Goal: Task Accomplishment & Management: Manage account settings

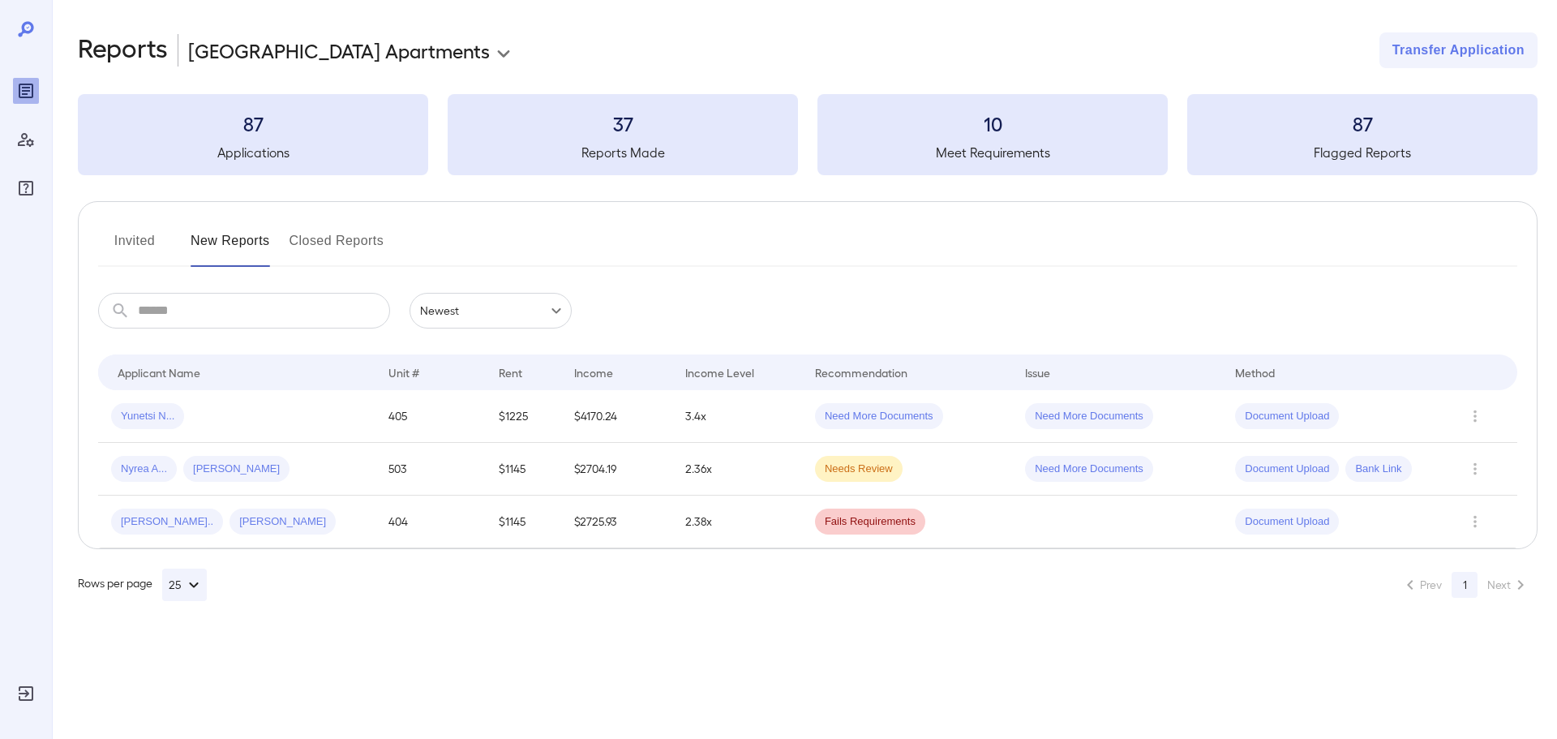
click at [330, 56] on body "**********" at bounding box center [778, 369] width 1557 height 739
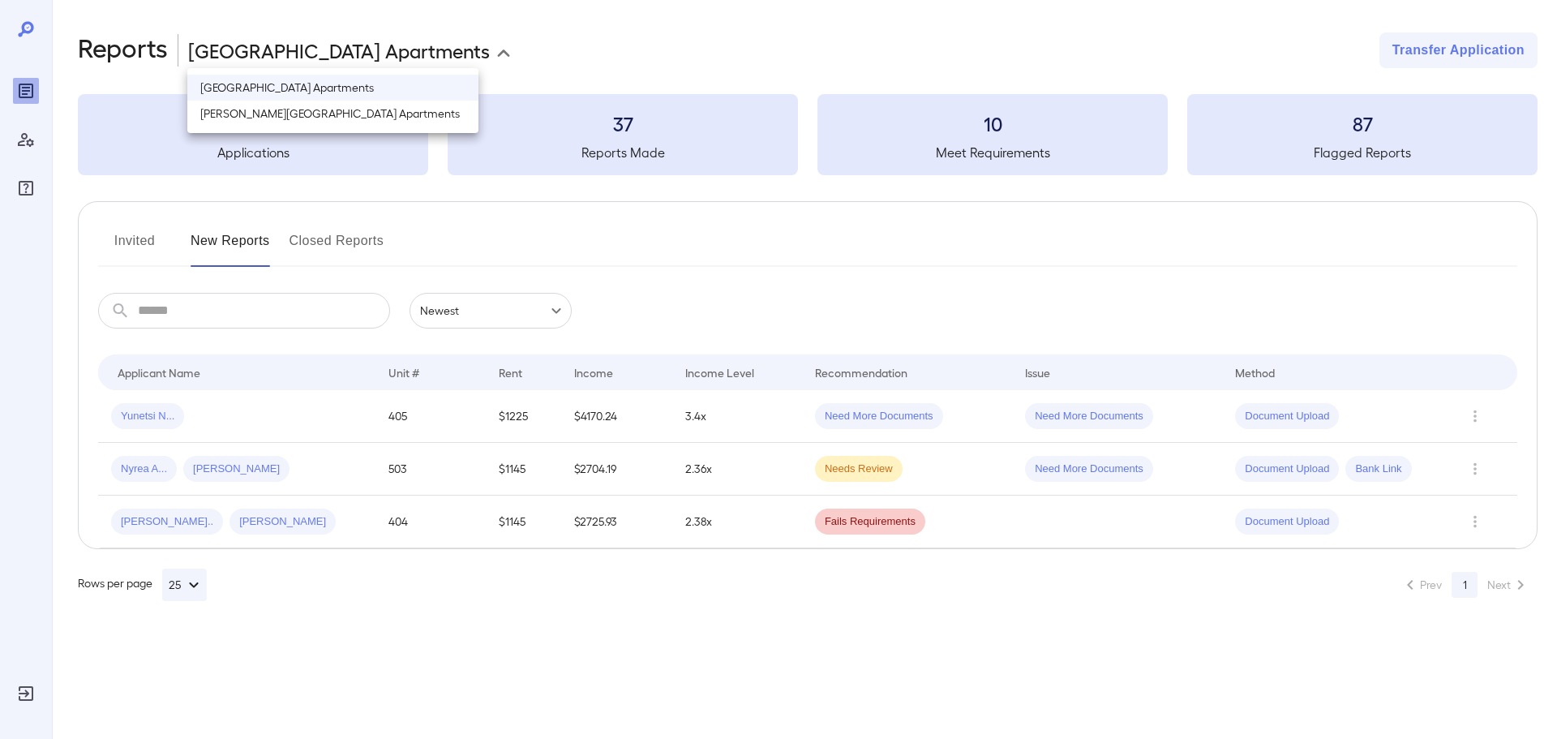
click at [351, 115] on li "[PERSON_NAME][GEOGRAPHIC_DATA] Apartments" at bounding box center [332, 114] width 291 height 26
type input "**********"
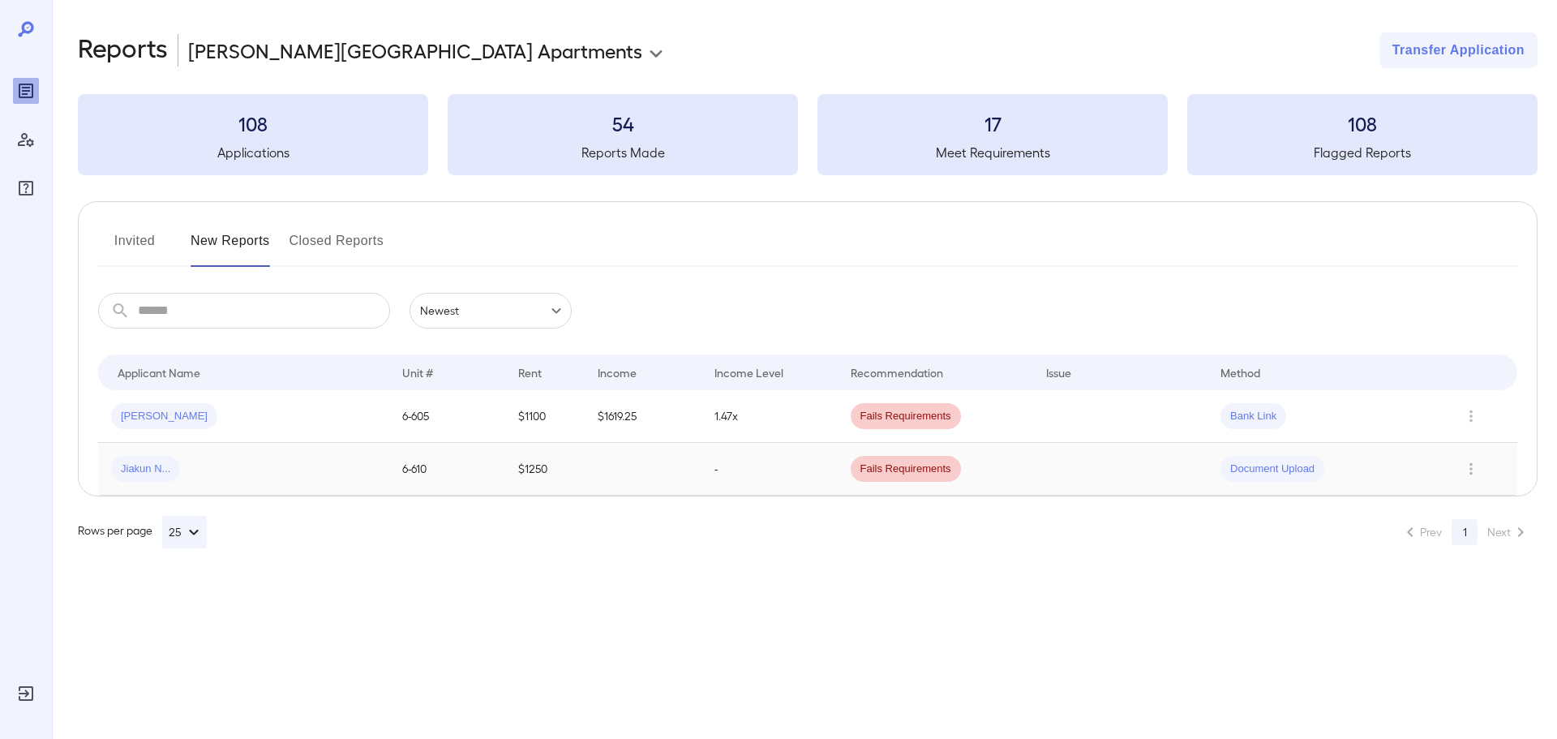
click at [1320, 484] on td "Document Upload" at bounding box center [1323, 469] width 233 height 53
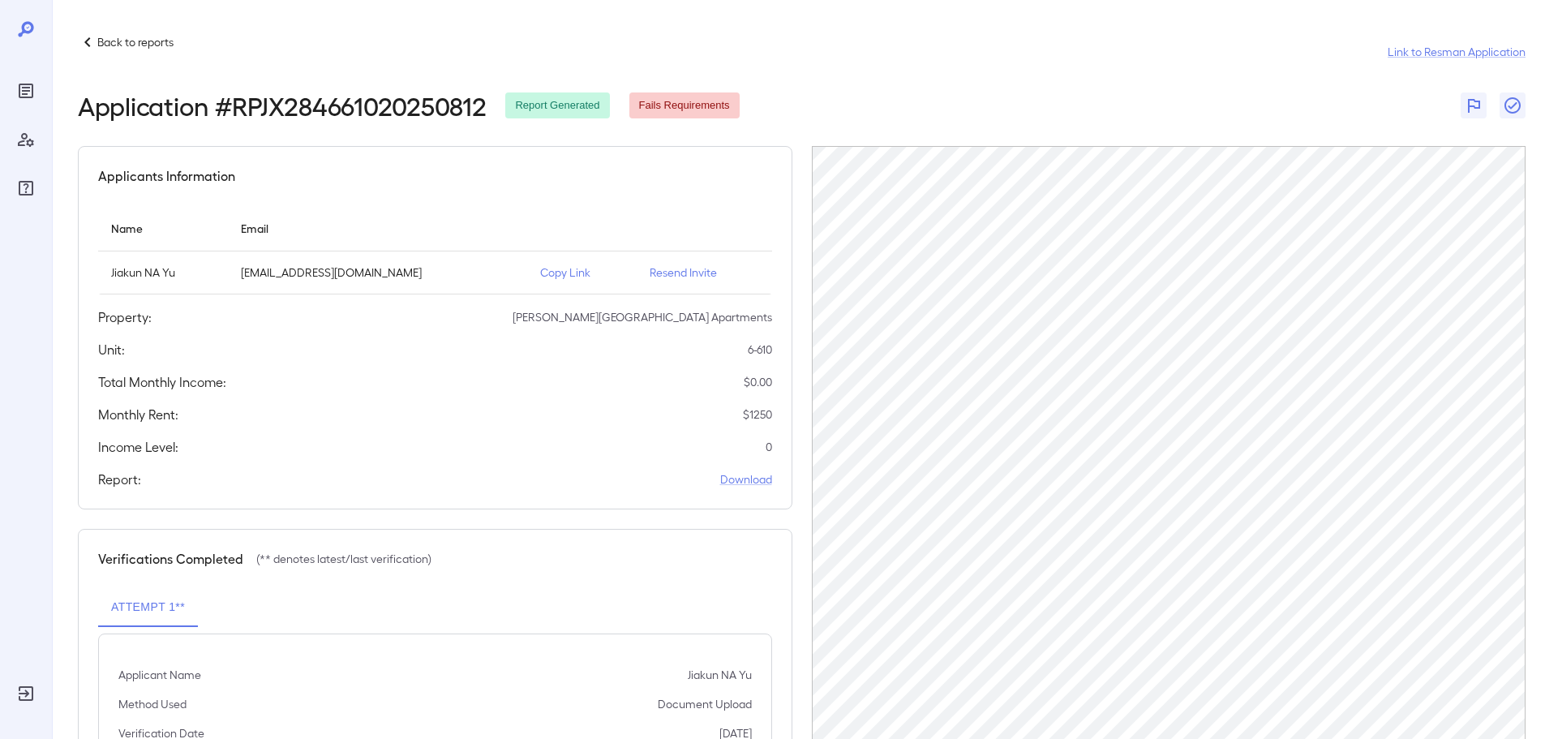
click at [540, 278] on p "Copy Link" at bounding box center [582, 272] width 84 height 16
click at [540, 277] on p "Copy Link" at bounding box center [582, 272] width 84 height 16
click at [111, 45] on p "Back to reports" at bounding box center [135, 42] width 76 height 16
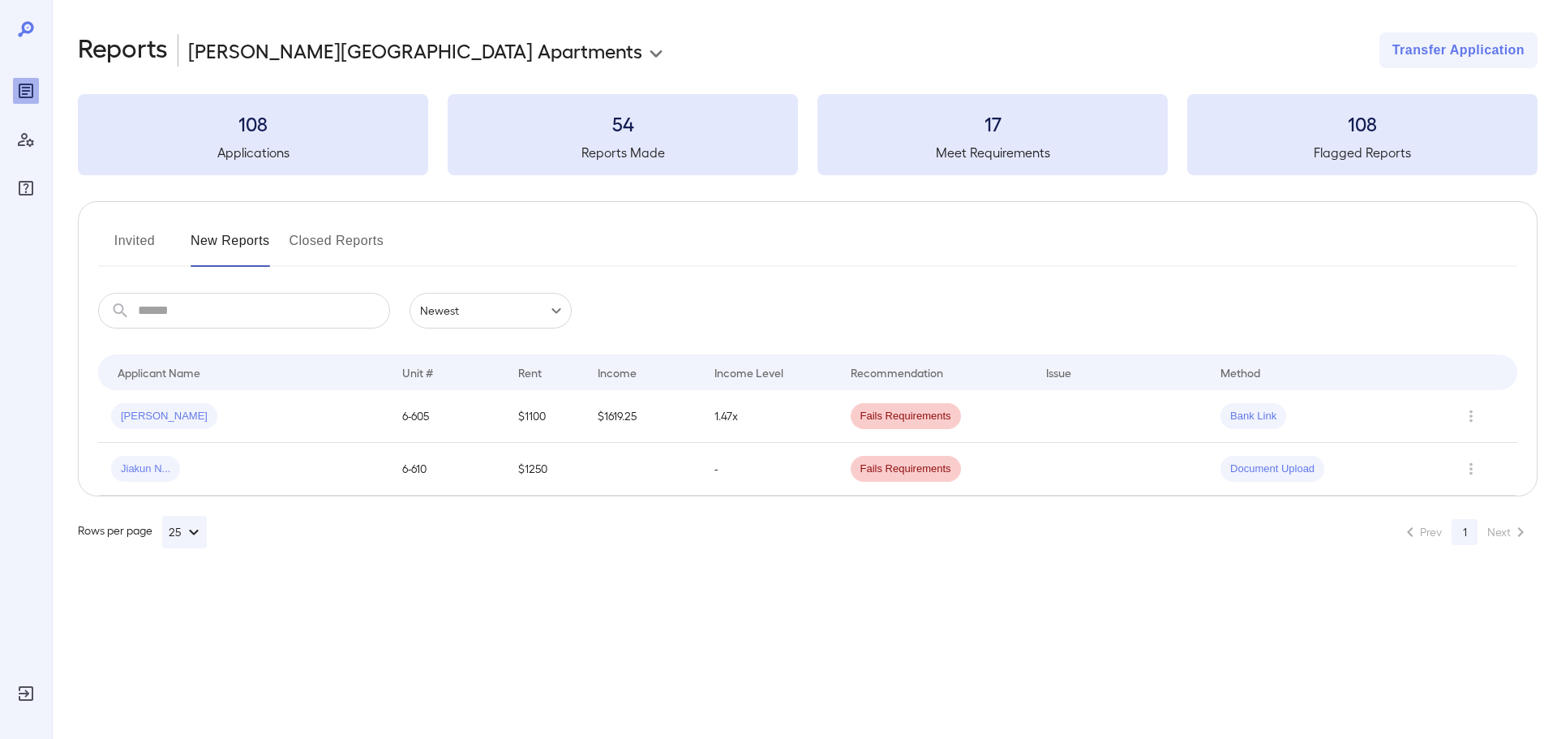
click at [300, 241] on button "Closed Reports" at bounding box center [336, 247] width 95 height 39
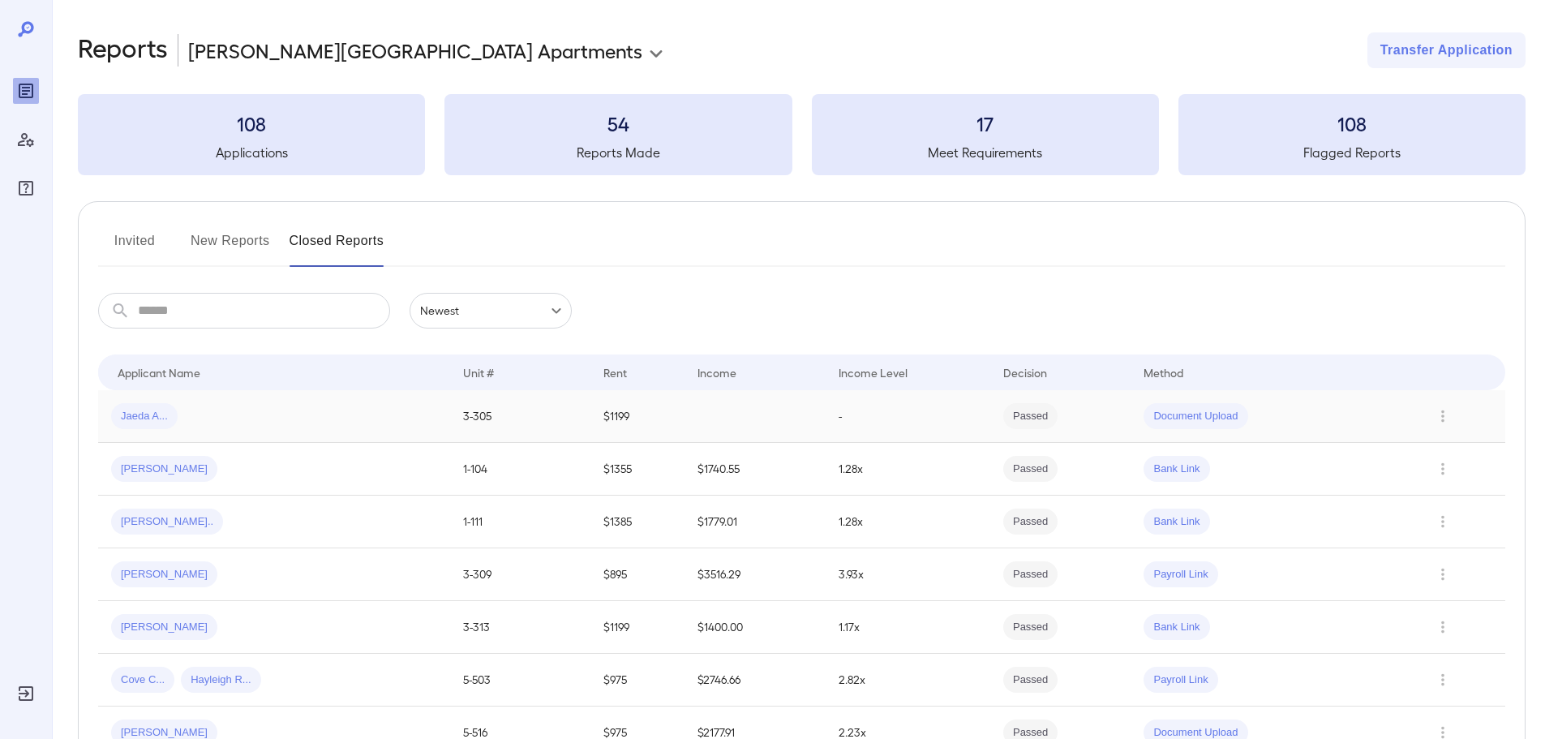
click at [371, 426] on div "Jaeda A..." at bounding box center [274, 416] width 326 height 26
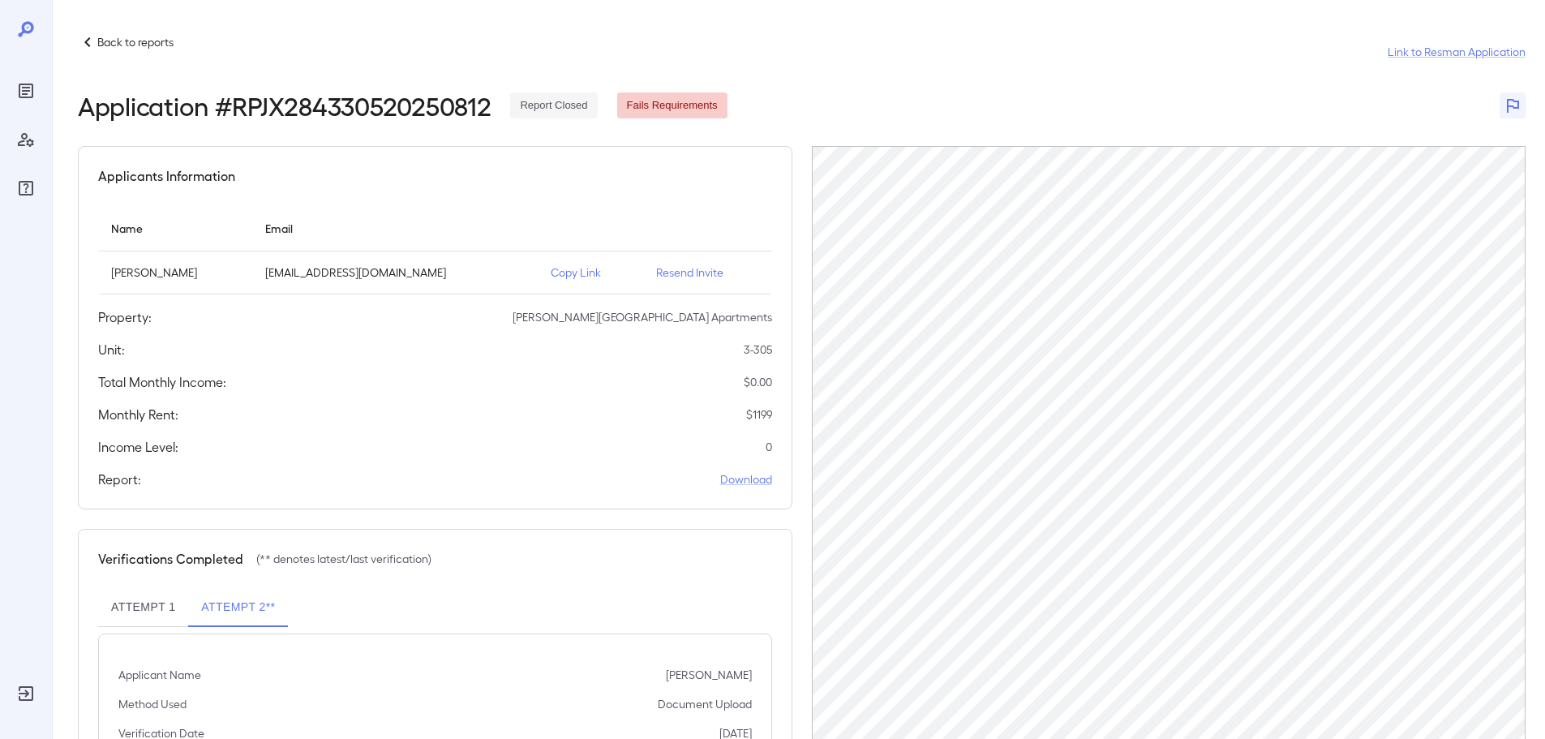
click at [137, 45] on p "Back to reports" at bounding box center [135, 42] width 76 height 16
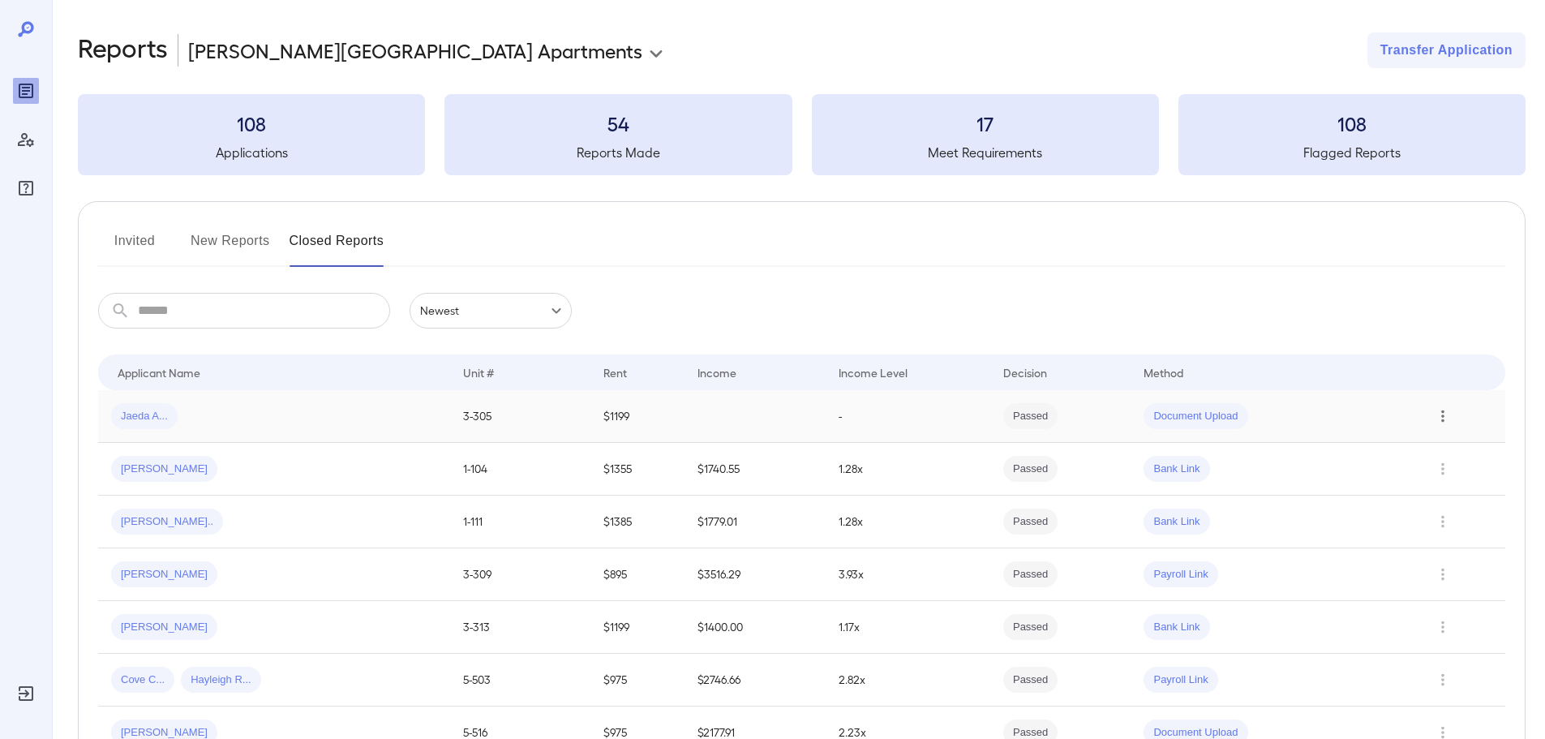
click at [1441, 427] on button "Row Actions" at bounding box center [1442, 416] width 26 height 26
click at [1477, 507] on li "Re-open Report" at bounding box center [1484, 500] width 111 height 26
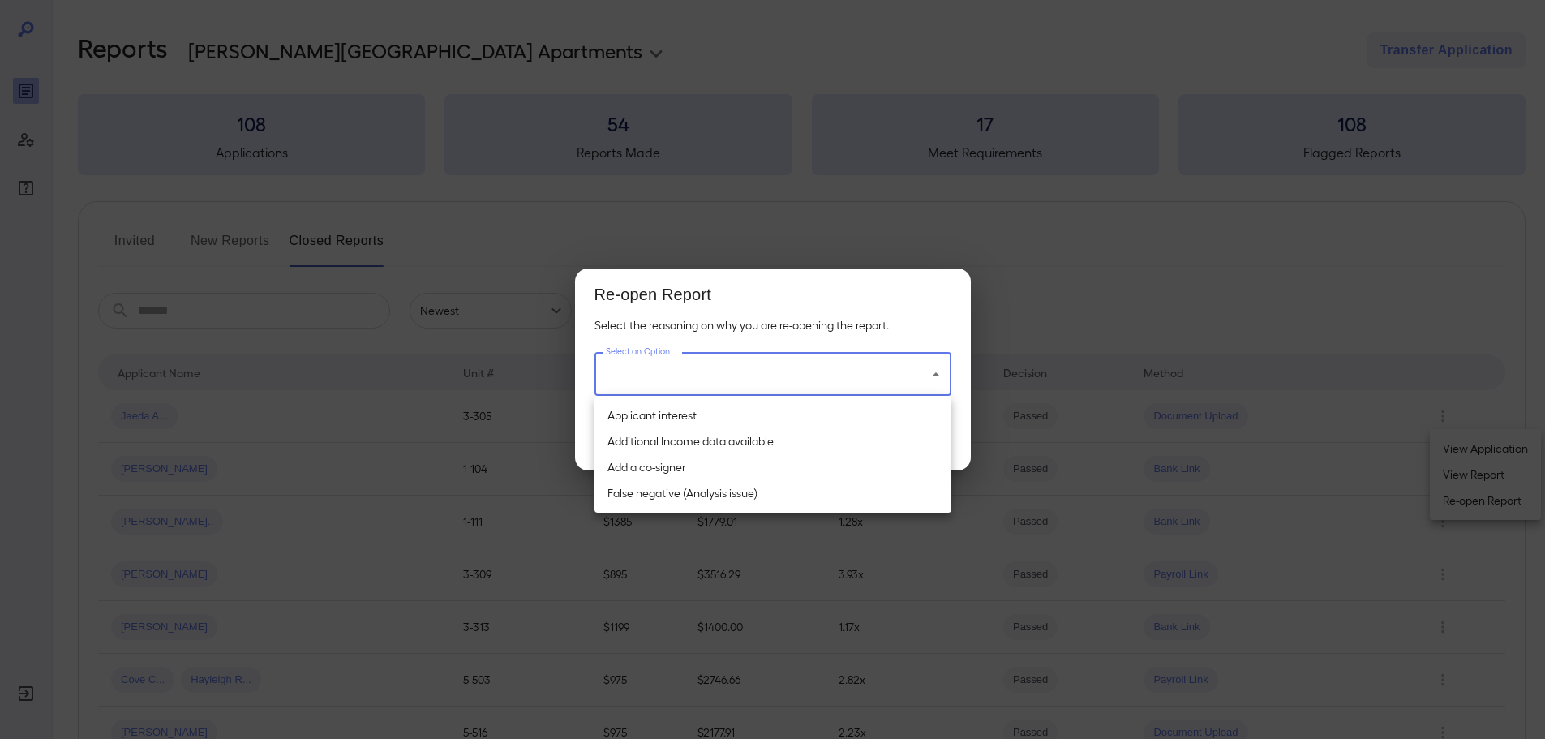
click at [777, 374] on body "**********" at bounding box center [772, 369] width 1545 height 739
click at [730, 442] on li "Additional Income data available" at bounding box center [772, 441] width 357 height 26
type input "**********"
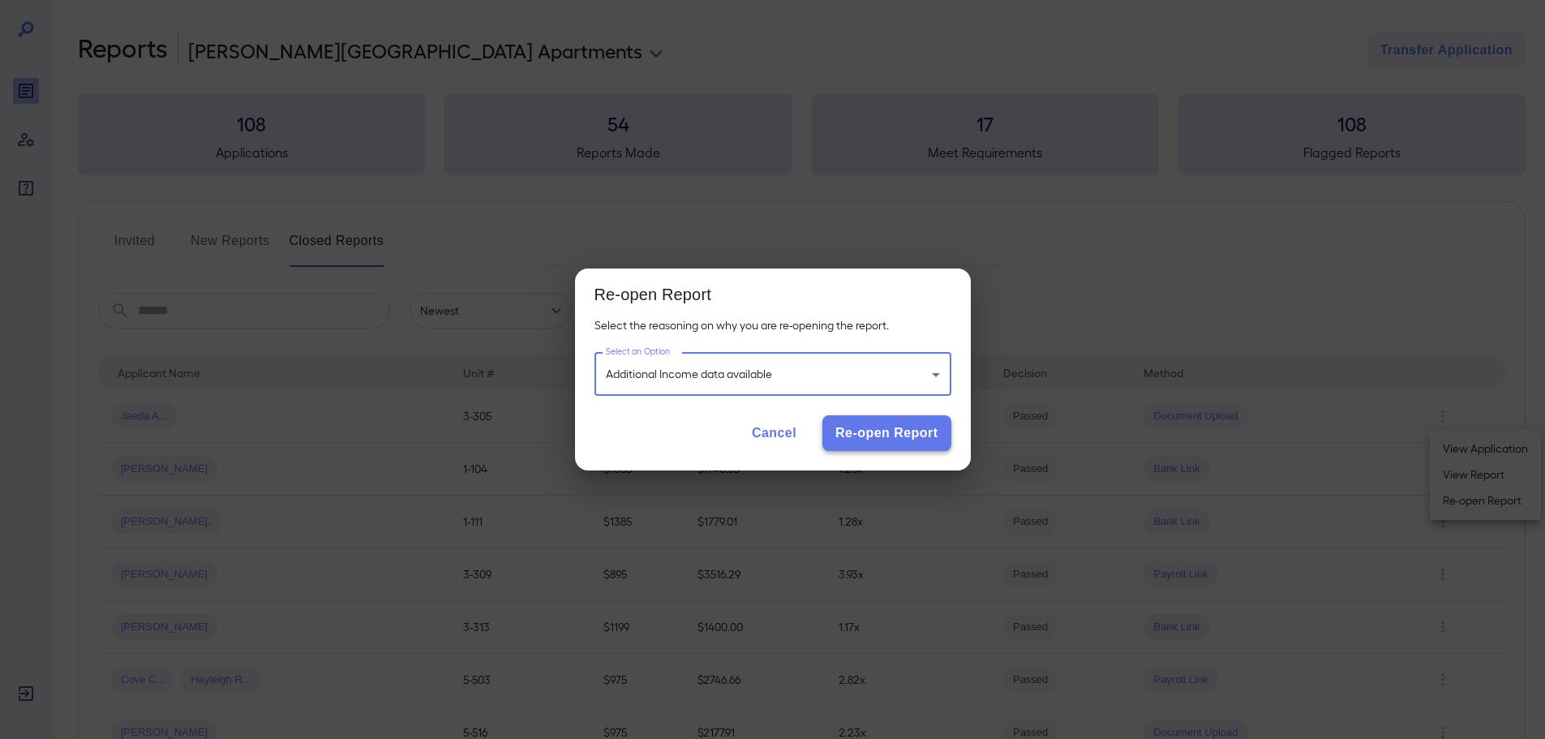
click at [870, 426] on button "Re-open Report" at bounding box center [886, 433] width 128 height 36
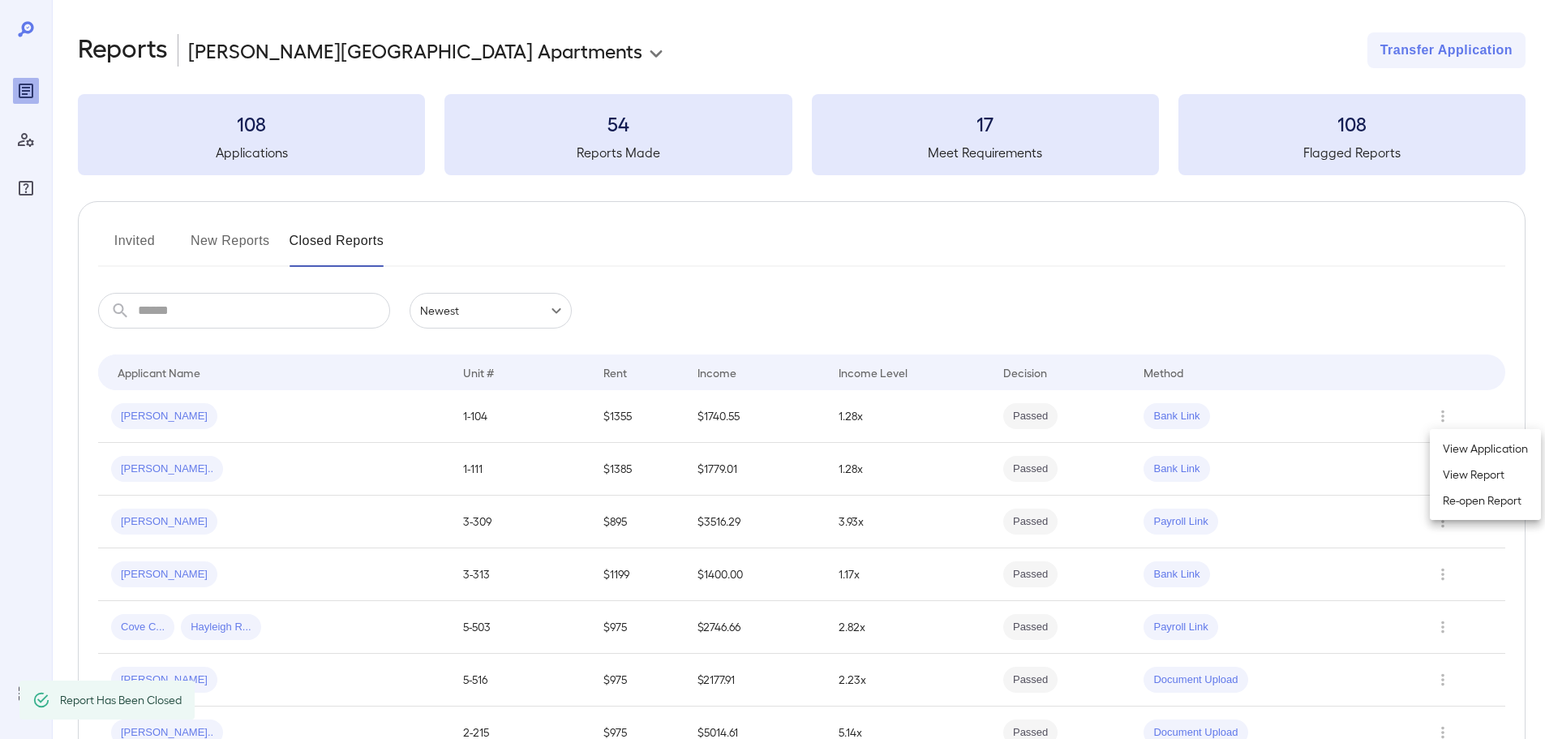
click at [211, 243] on div at bounding box center [772, 369] width 1545 height 739
click at [211, 244] on button "New Reports" at bounding box center [230, 247] width 79 height 39
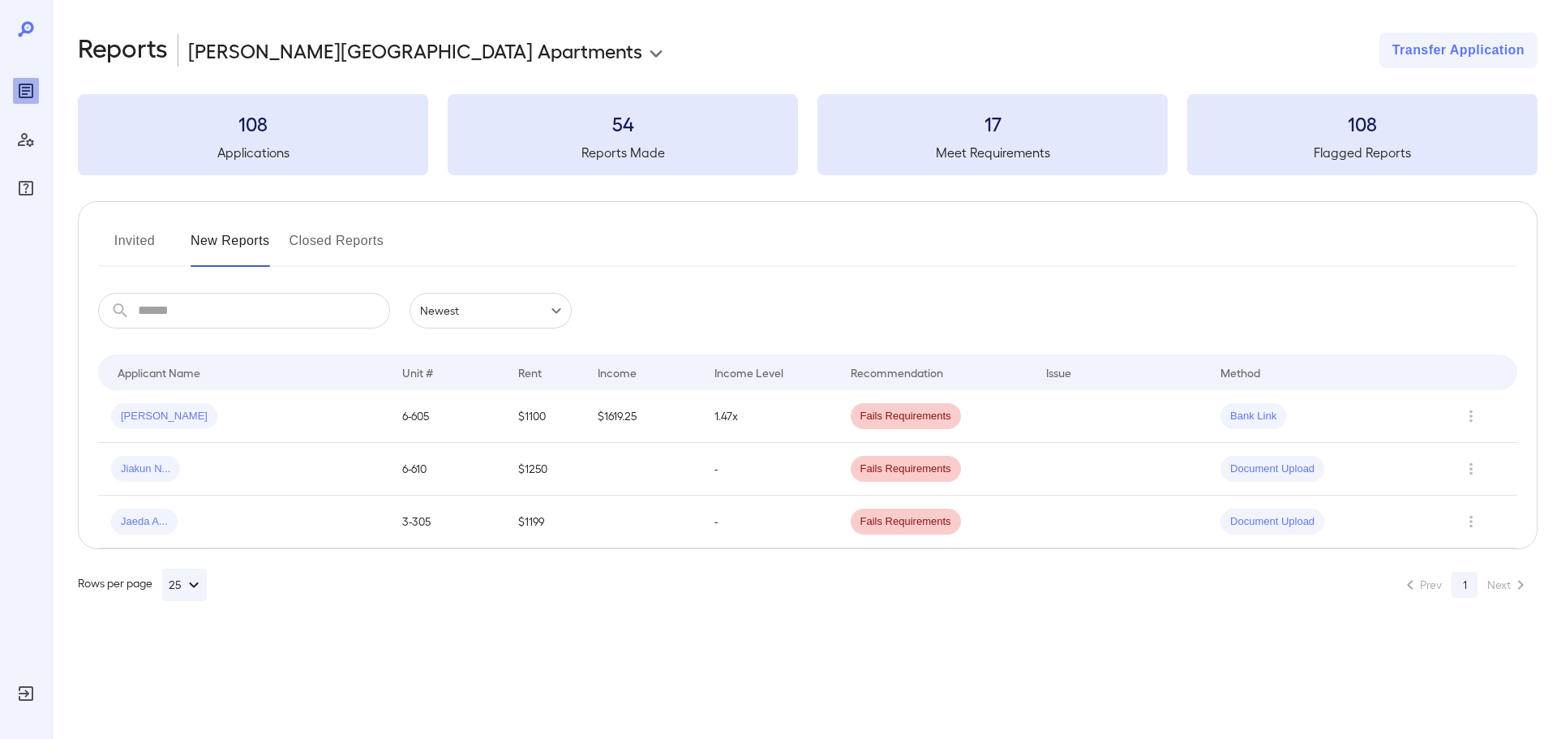
drag, startPoint x: 221, startPoint y: 422, endPoint x: 242, endPoint y: 388, distance: 39.4
click at [227, 418] on div "Makeila R..." at bounding box center [243, 416] width 265 height 26
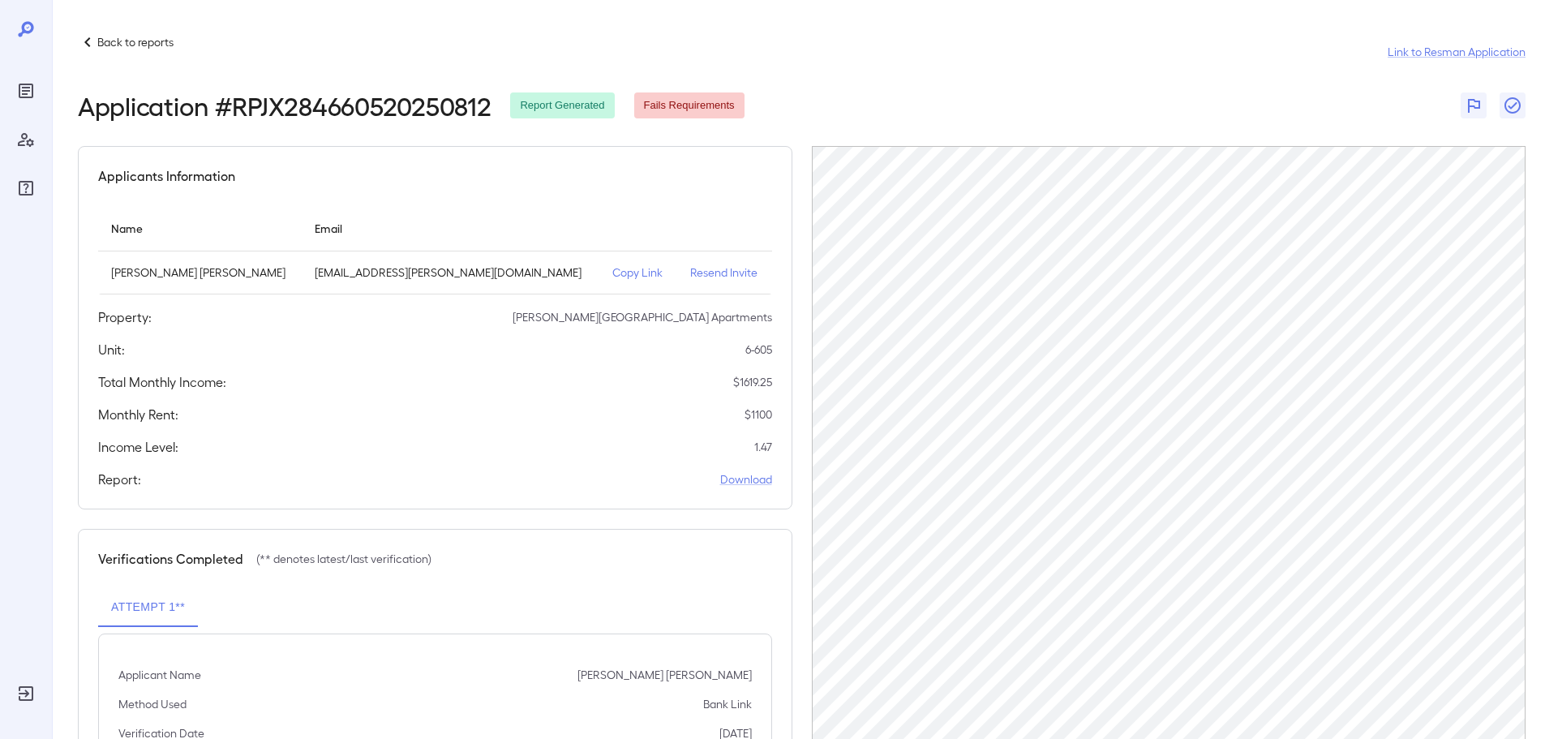
click at [129, 47] on p "Back to reports" at bounding box center [135, 42] width 76 height 16
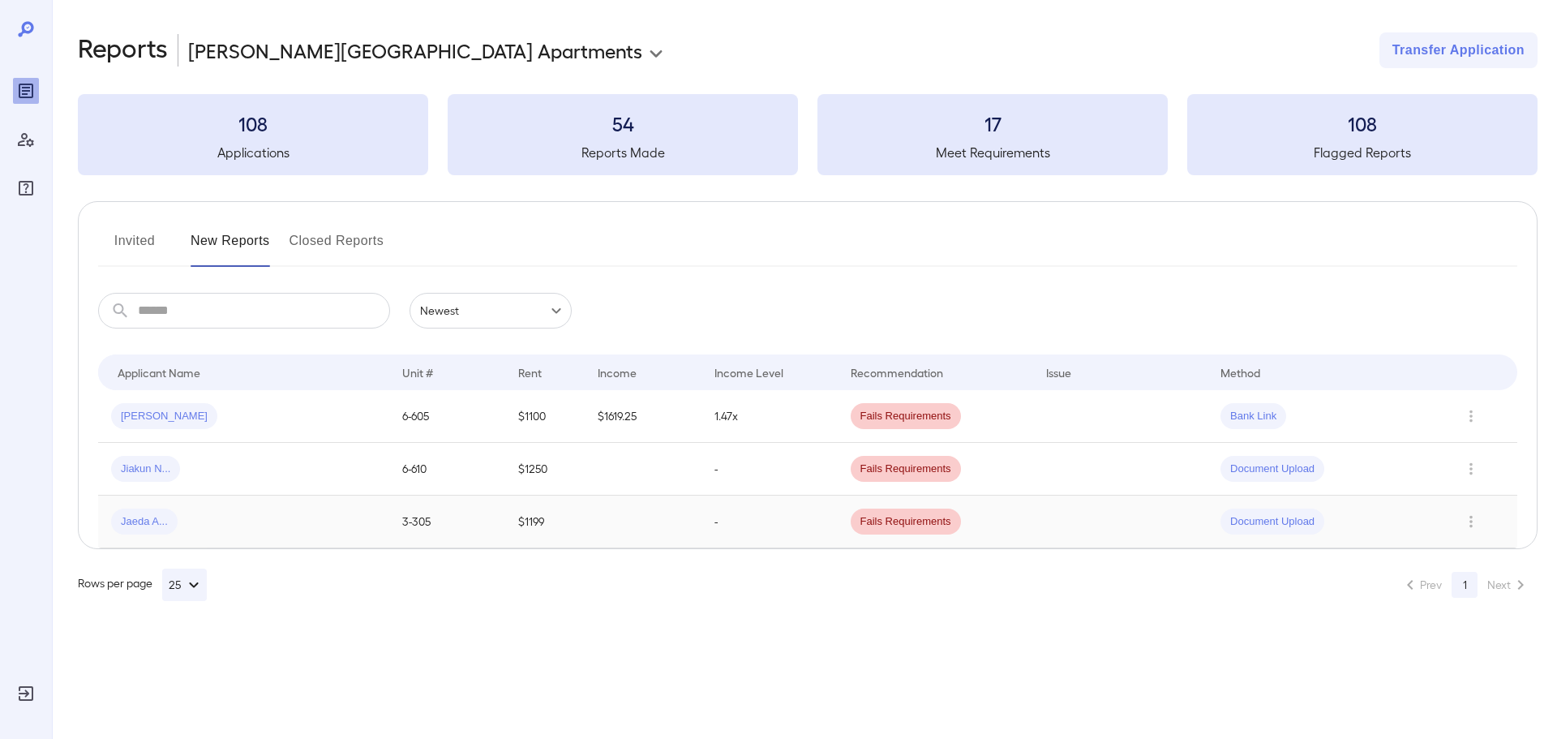
click at [629, 516] on td at bounding box center [643, 521] width 117 height 53
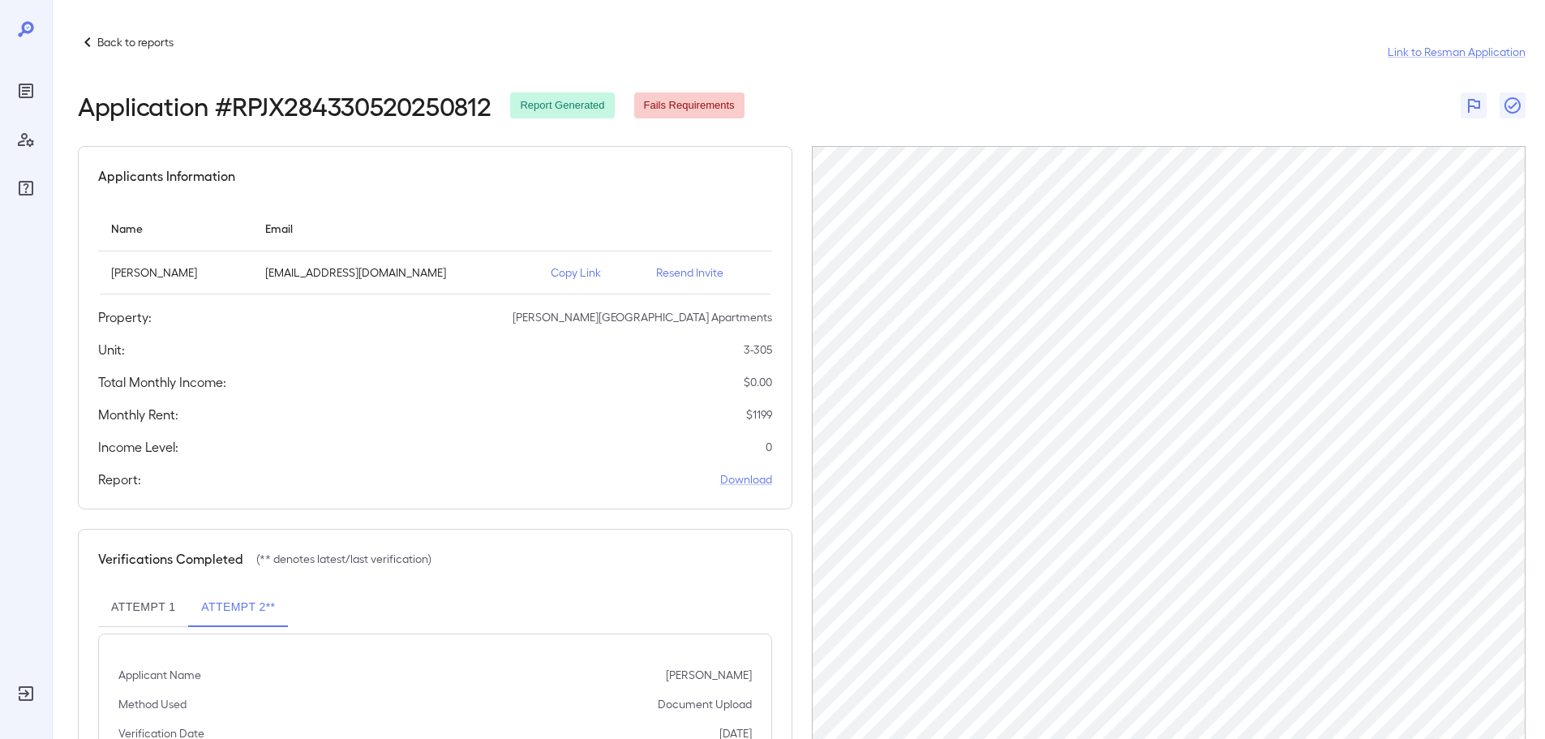
click at [551, 271] on p "Copy Link" at bounding box center [590, 272] width 79 height 16
click at [103, 43] on p "Back to reports" at bounding box center [135, 42] width 76 height 16
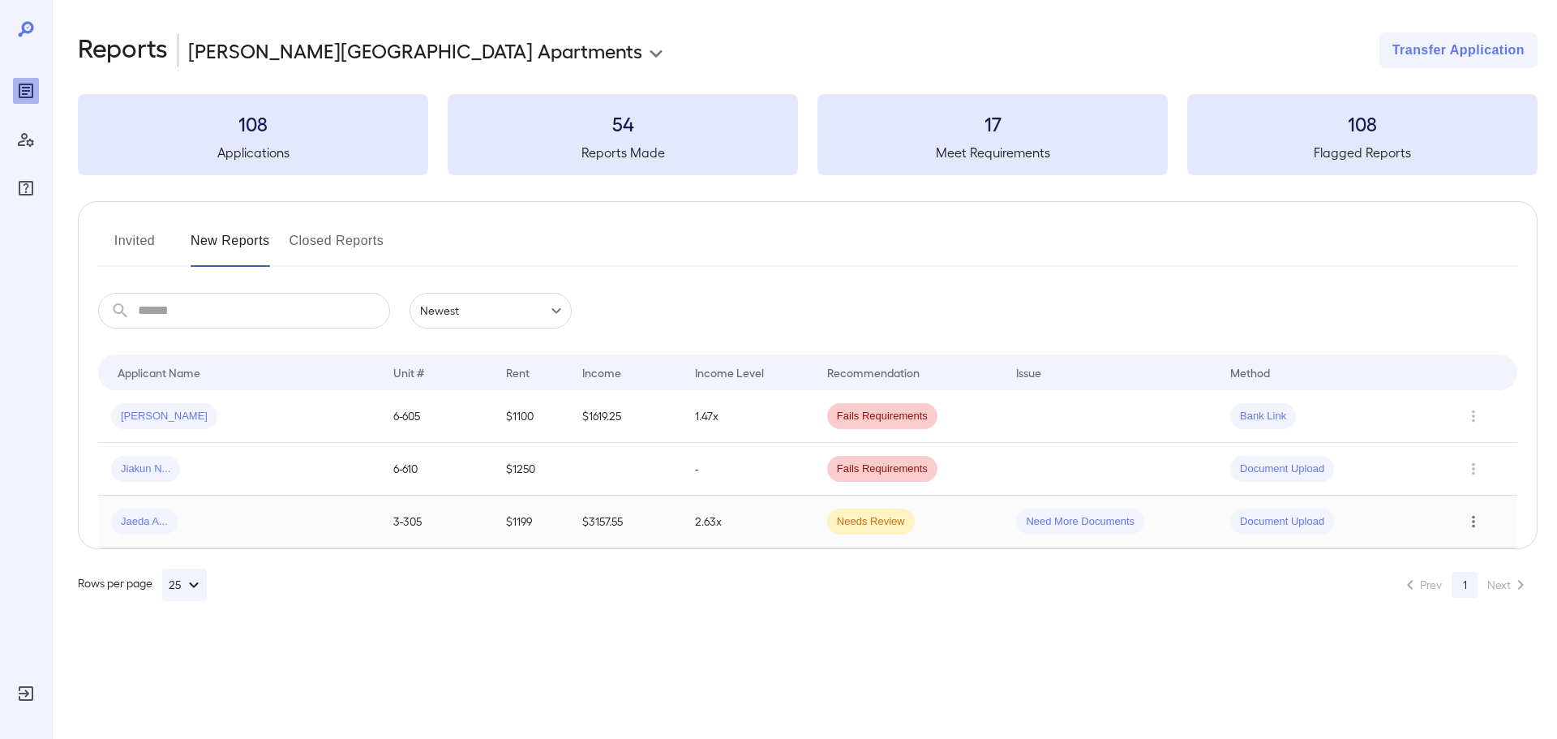
click at [1466, 524] on icon "Row Actions" at bounding box center [1473, 521] width 18 height 19
click at [1467, 607] on li "Remove Flag" at bounding box center [1480, 606] width 128 height 26
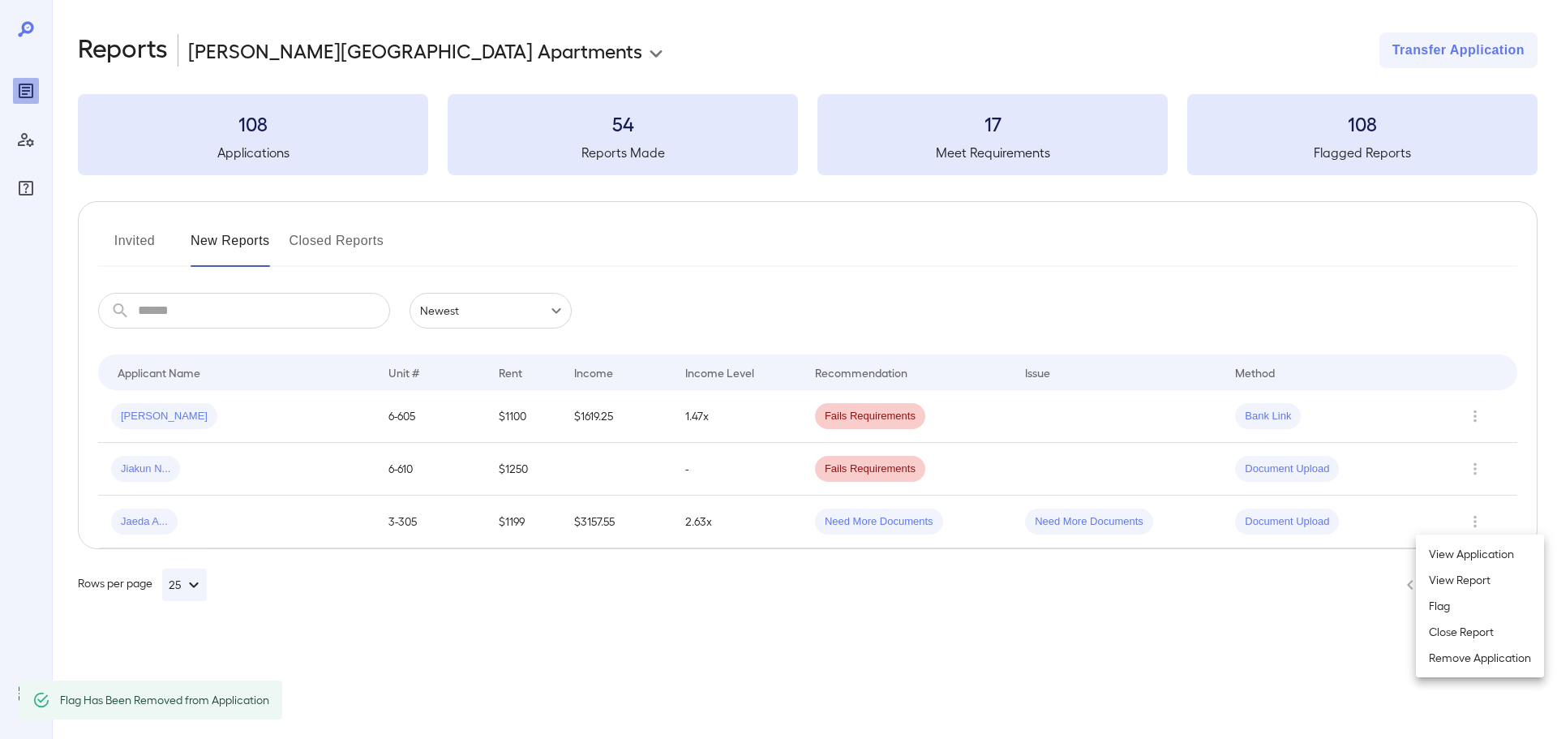
click at [1457, 627] on li "Close Report" at bounding box center [1480, 632] width 128 height 26
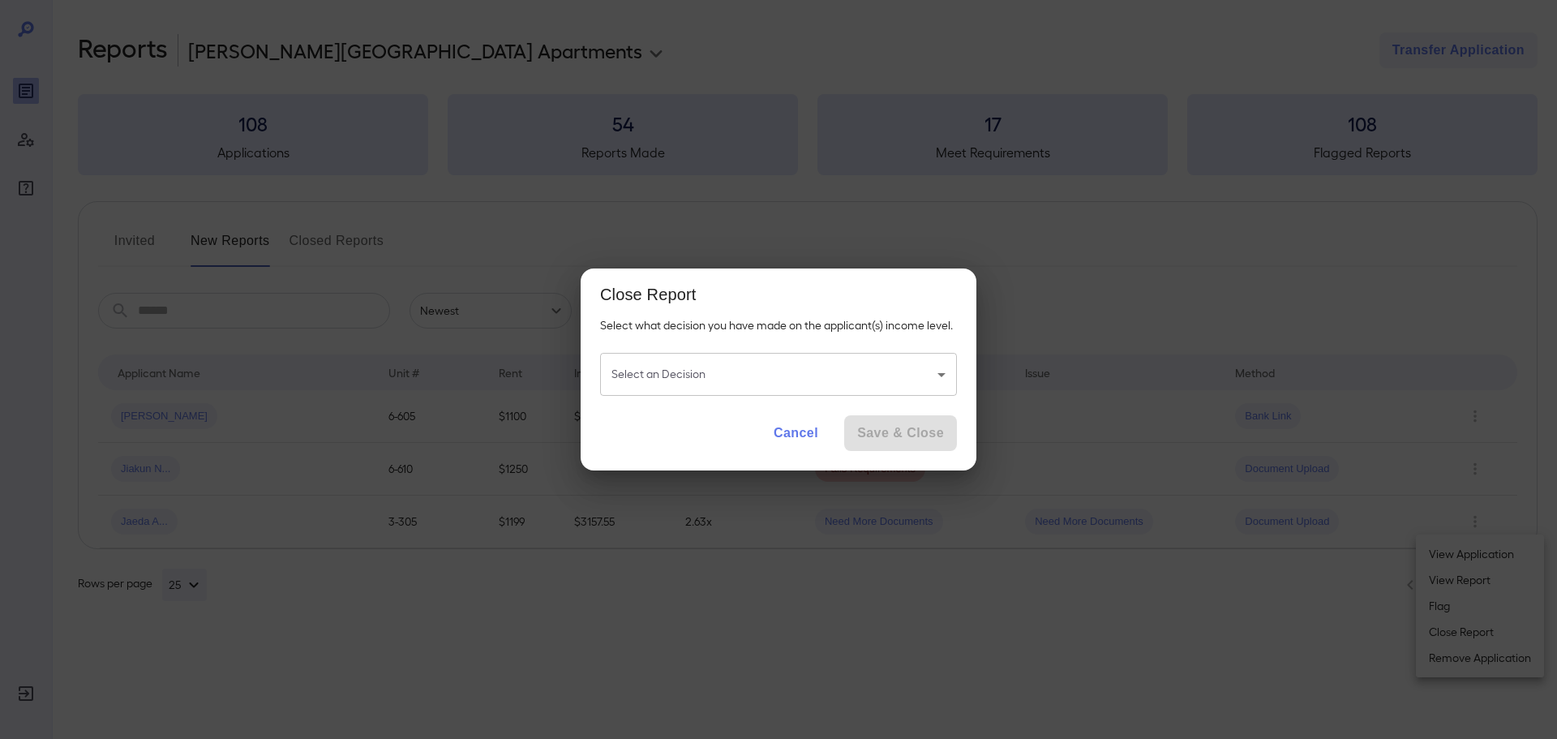
click at [874, 364] on body "**********" at bounding box center [778, 369] width 1557 height 739
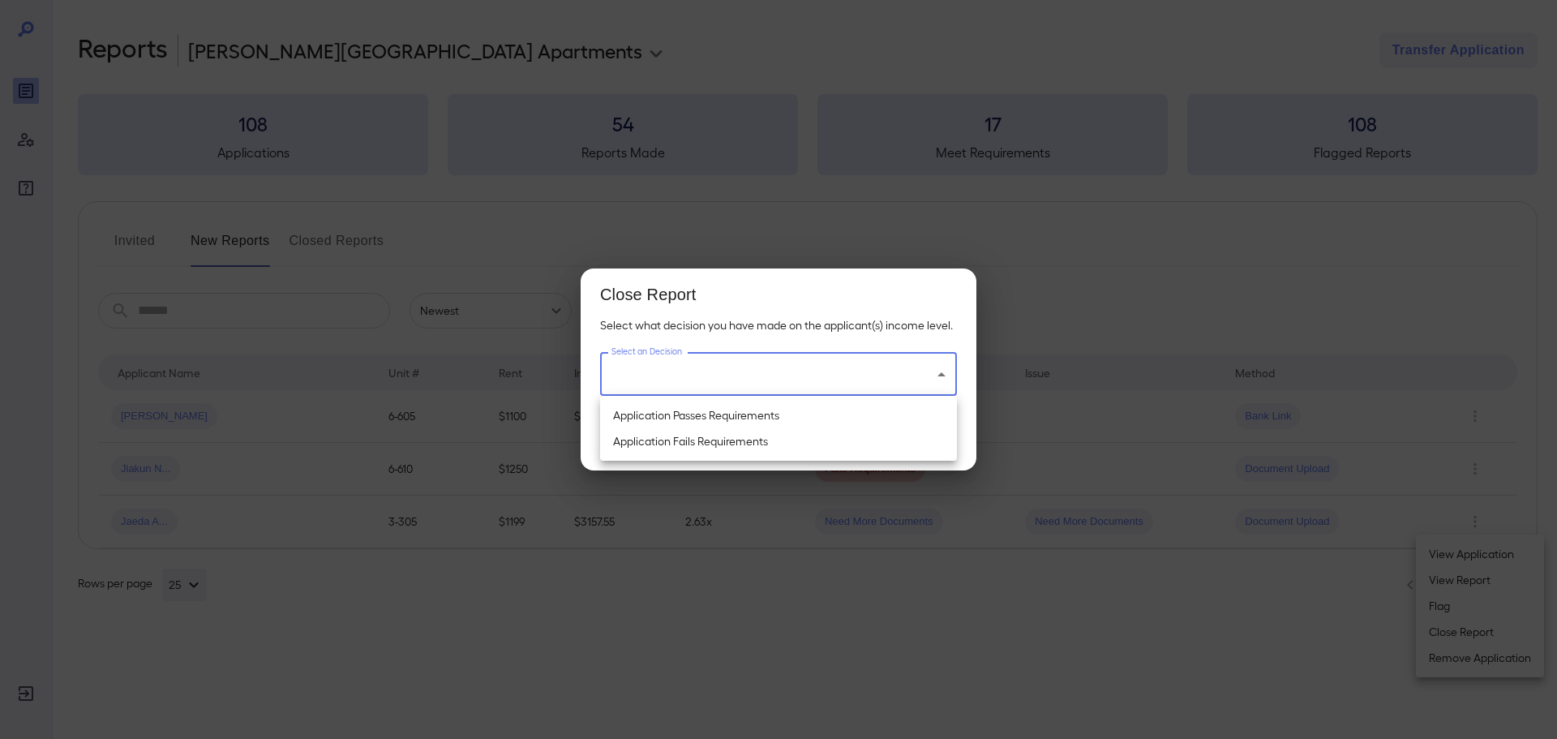
click at [785, 405] on li "Application Passes Requirements" at bounding box center [778, 415] width 357 height 26
type input "**********"
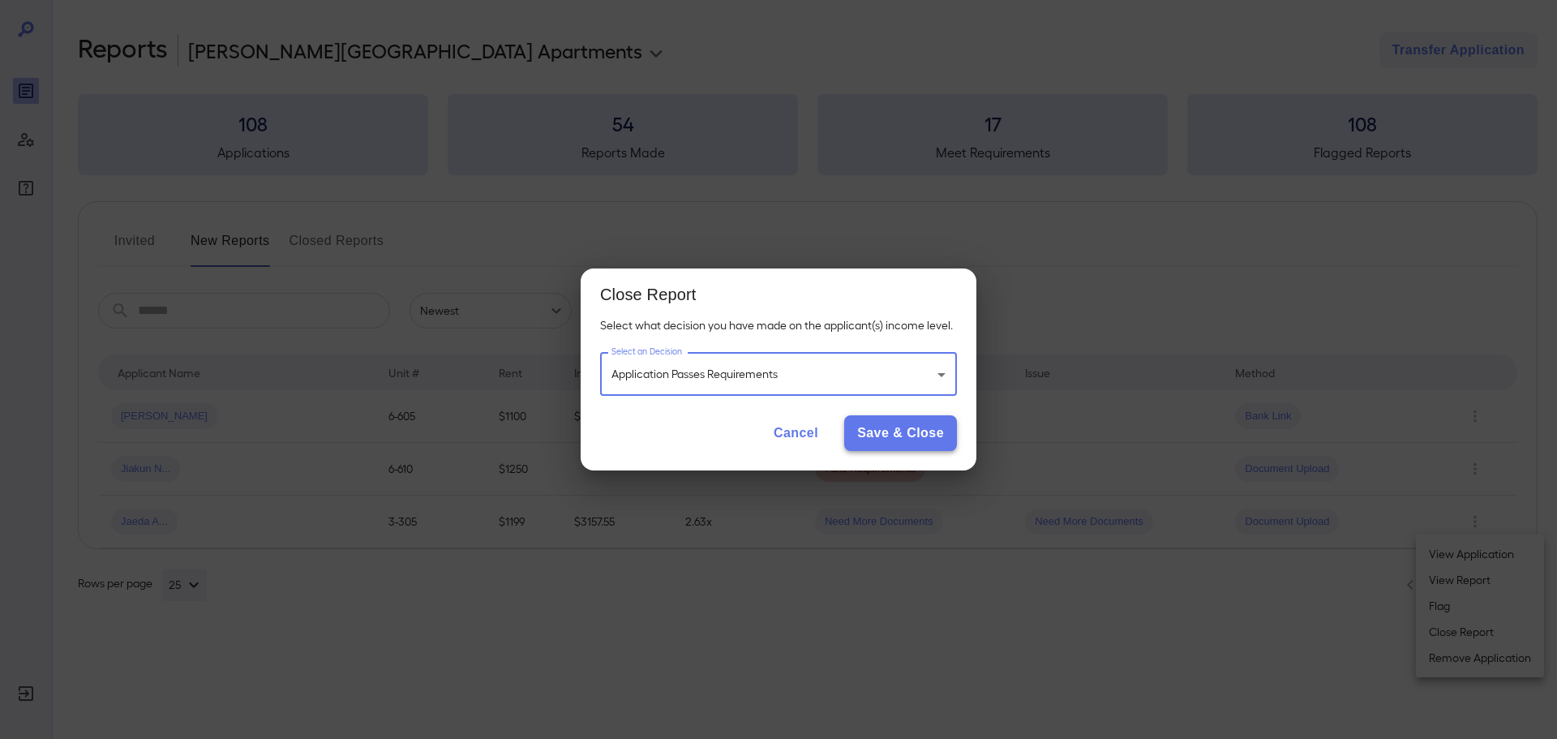
click at [889, 432] on button "Save & Close" at bounding box center [900, 433] width 113 height 36
